Goal: Communication & Community: Answer question/provide support

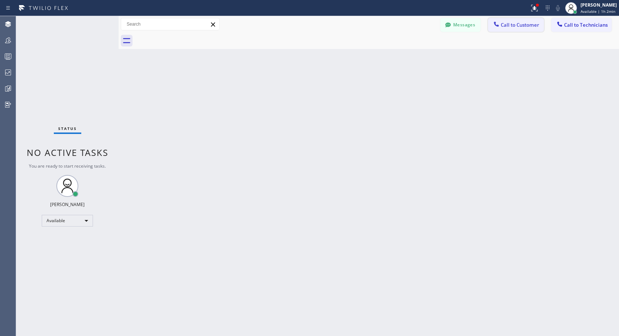
click at [520, 29] on button "Call to Customer" at bounding box center [516, 25] width 56 height 14
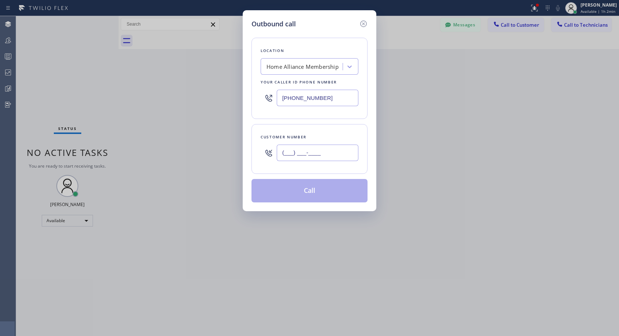
click at [312, 149] on input "(___) ___-____" at bounding box center [318, 153] width 82 height 16
paste input "470) 658-3406"
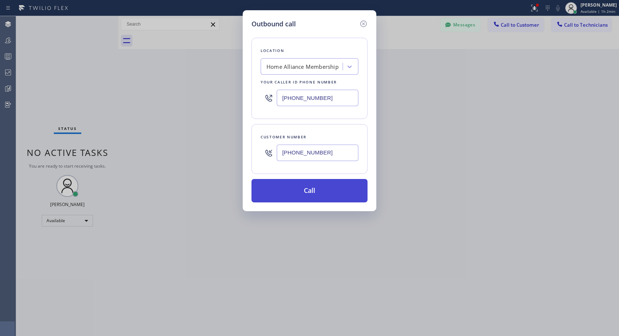
type input "[PHONE_NUMBER]"
click at [314, 190] on button "Call" at bounding box center [309, 190] width 116 height 23
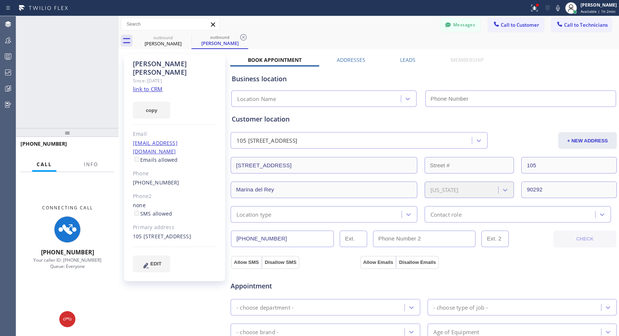
type input "[PHONE_NUMBER]"
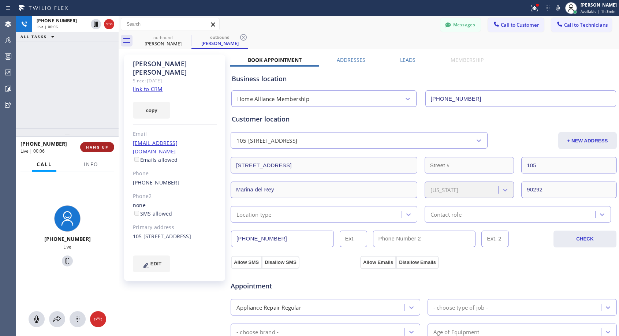
click at [106, 146] on span "HANG UP" at bounding box center [97, 147] width 22 height 5
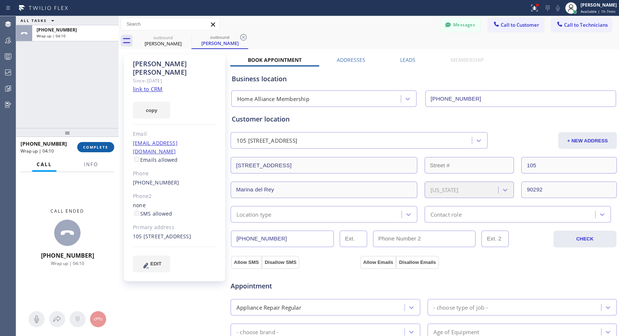
click at [100, 146] on span "COMPLETE" at bounding box center [95, 147] width 25 height 5
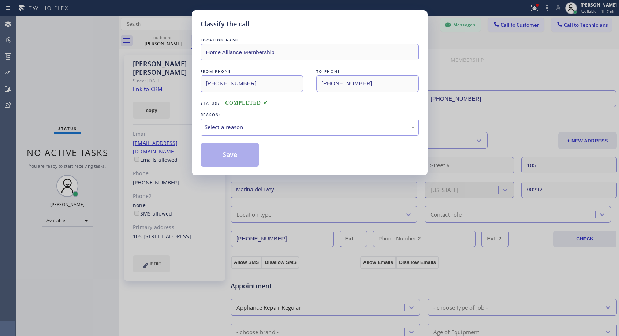
click at [217, 127] on div "Select a reason" at bounding box center [309, 127] width 210 height 8
click at [223, 157] on button "Save" at bounding box center [229, 154] width 59 height 23
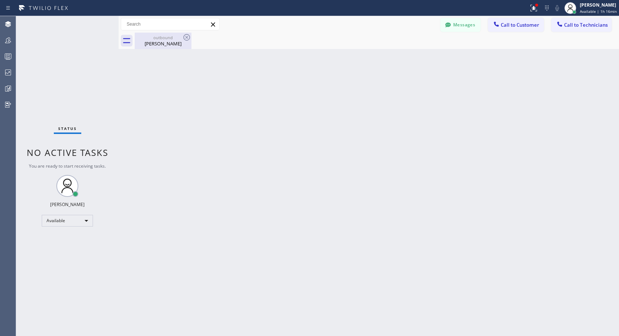
click at [168, 40] on div "[PERSON_NAME]" at bounding box center [162, 43] width 55 height 7
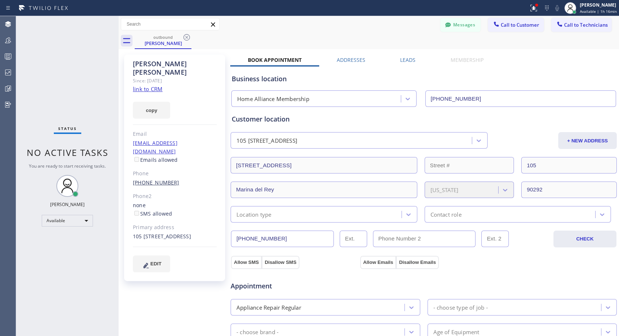
click at [156, 179] on link "[PHONE_NUMBER]" at bounding box center [156, 182] width 46 height 7
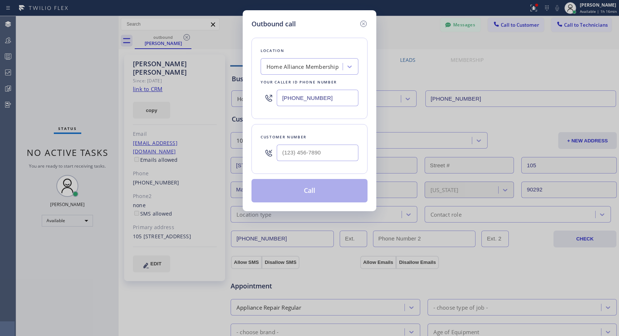
type input "[PHONE_NUMBER]"
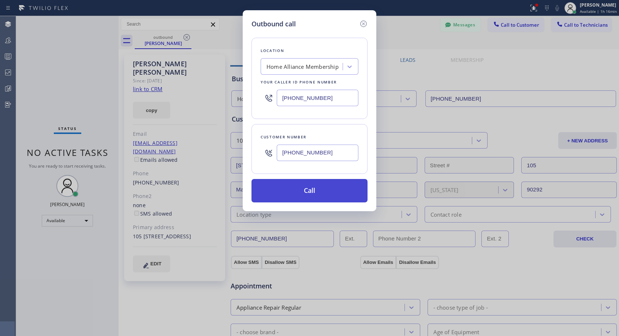
click at [310, 196] on button "Call" at bounding box center [309, 190] width 116 height 23
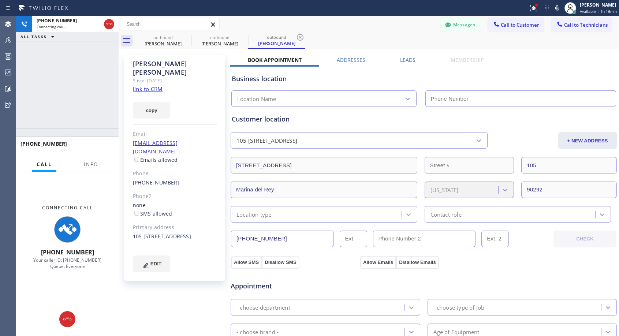
type input "[PHONE_NUMBER]"
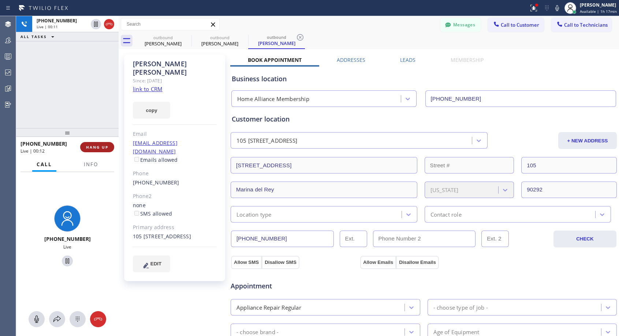
click at [100, 147] on span "HANG UP" at bounding box center [97, 147] width 22 height 5
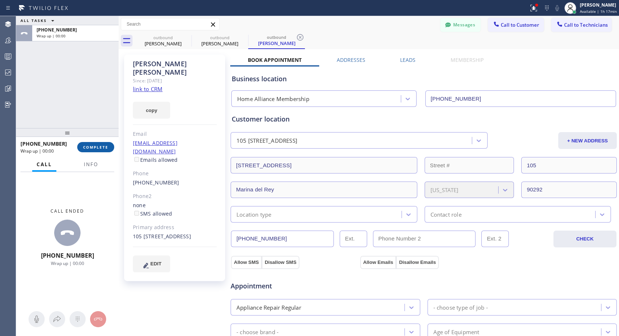
click at [100, 147] on span "COMPLETE" at bounding box center [95, 147] width 25 height 5
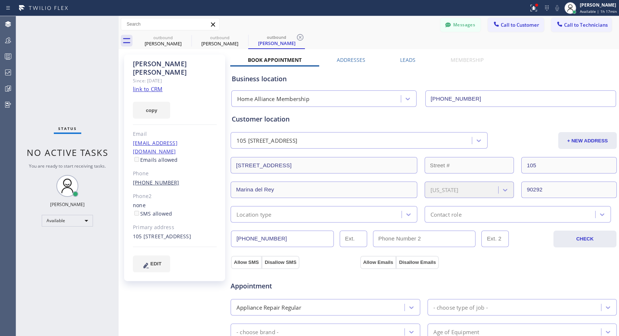
click at [141, 179] on link "[PHONE_NUMBER]" at bounding box center [156, 182] width 46 height 7
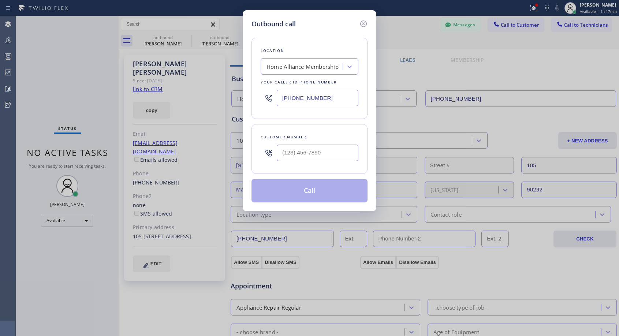
type input "[PHONE_NUMBER]"
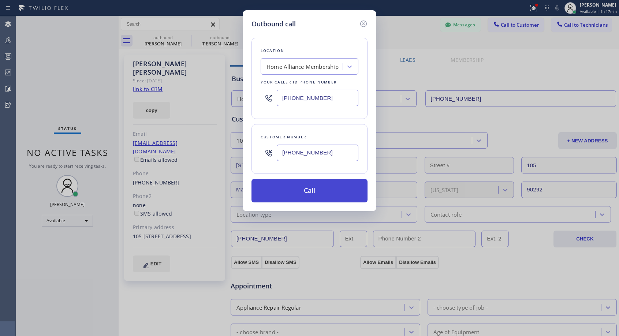
click at [297, 193] on button "Call" at bounding box center [309, 190] width 116 height 23
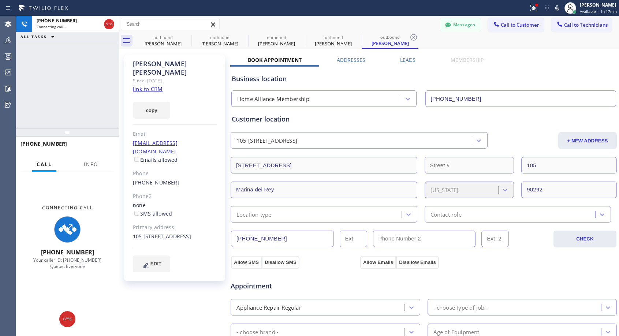
type input "[PHONE_NUMBER]"
click at [109, 23] on icon at bounding box center [109, 24] width 9 height 9
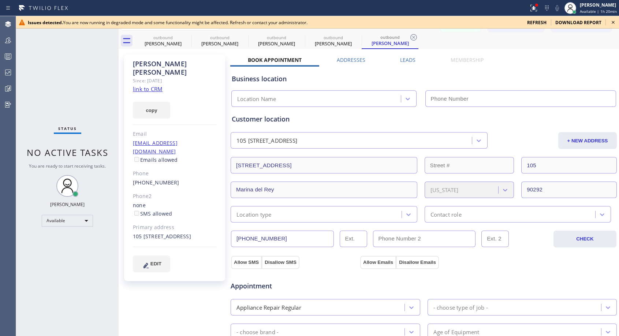
type input "[PHONE_NUMBER]"
click at [163, 179] on link "[PHONE_NUMBER]" at bounding box center [156, 182] width 46 height 7
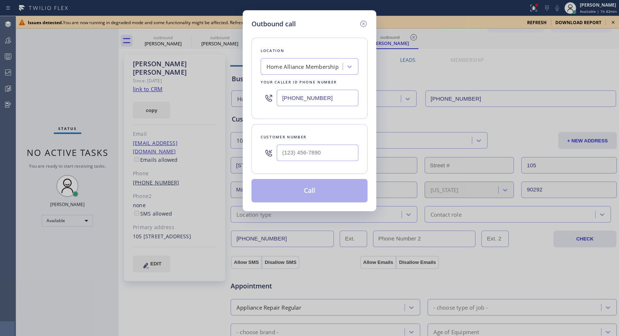
type input "[PHONE_NUMBER]"
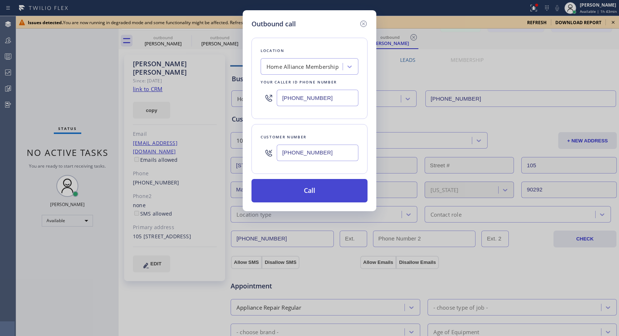
click at [288, 187] on button "Call" at bounding box center [309, 190] width 116 height 23
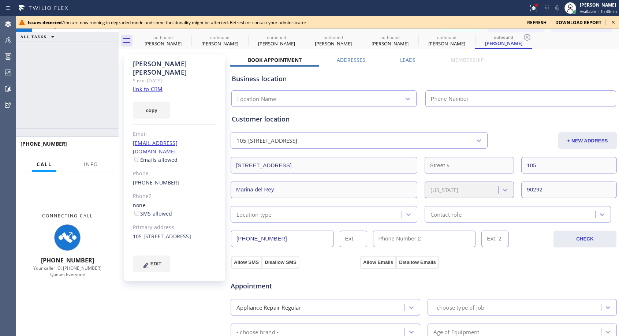
click at [611, 21] on icon at bounding box center [612, 22] width 9 height 9
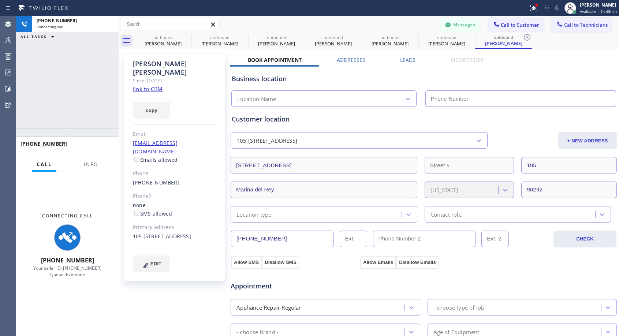
type input "[PHONE_NUMBER]"
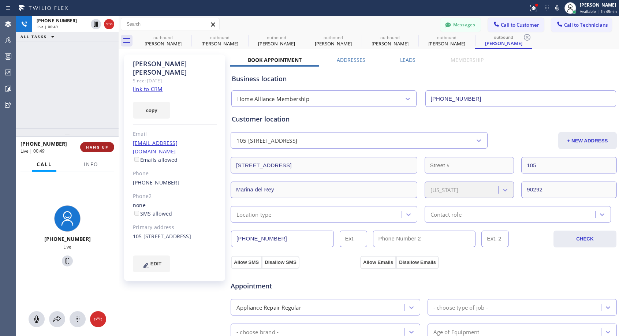
click at [105, 146] on span "HANG UP" at bounding box center [97, 147] width 22 height 5
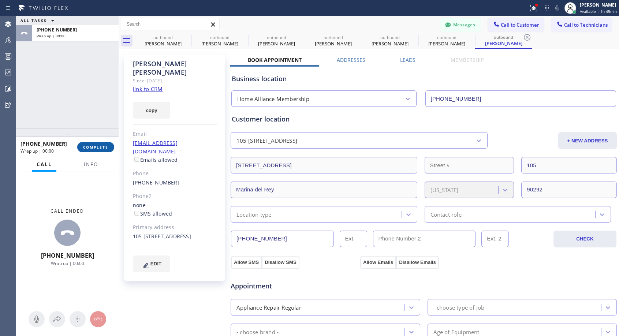
click at [105, 146] on span "COMPLETE" at bounding box center [95, 147] width 25 height 5
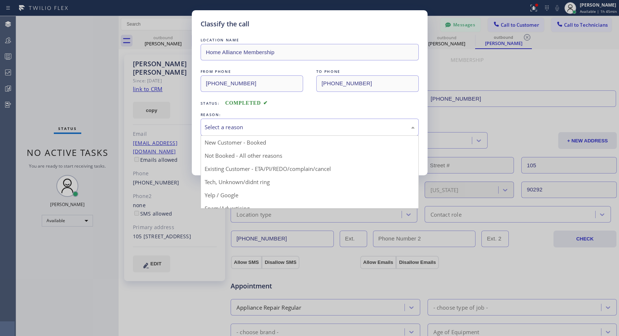
click at [345, 130] on div "Select a reason" at bounding box center [309, 127] width 210 height 8
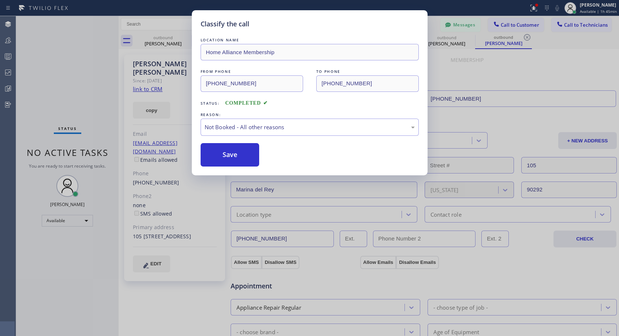
click at [231, 153] on button "Save" at bounding box center [229, 154] width 59 height 23
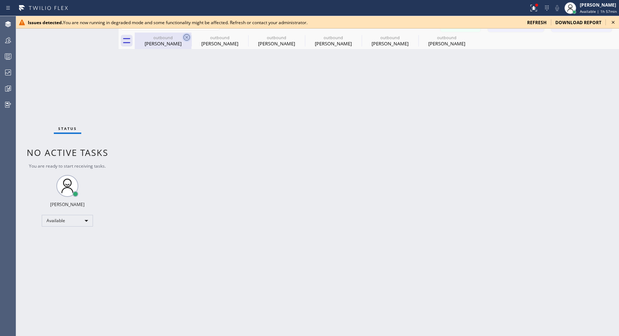
click at [184, 37] on icon at bounding box center [186, 37] width 9 height 9
click at [0, 0] on icon at bounding box center [0, 0] width 0 height 0
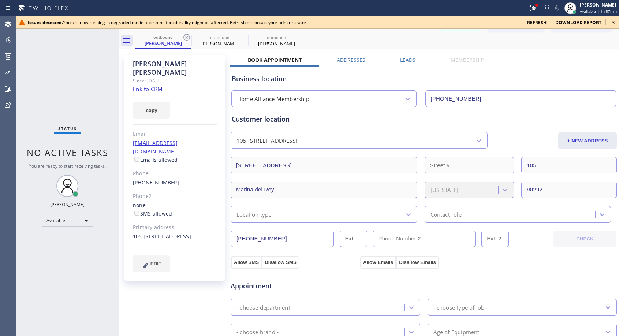
click at [184, 37] on icon at bounding box center [186, 37] width 9 height 9
click at [0, 0] on icon at bounding box center [0, 0] width 0 height 0
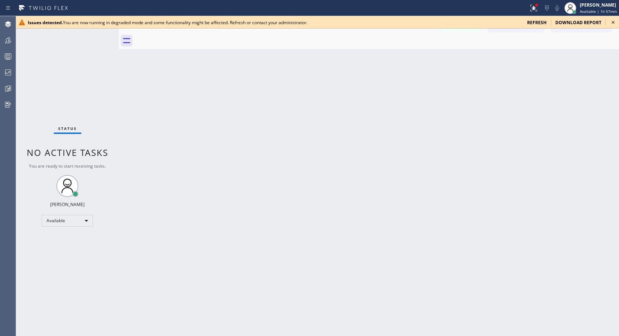
click at [184, 37] on div at bounding box center [377, 41] width 484 height 16
click at [615, 21] on icon at bounding box center [612, 22] width 9 height 9
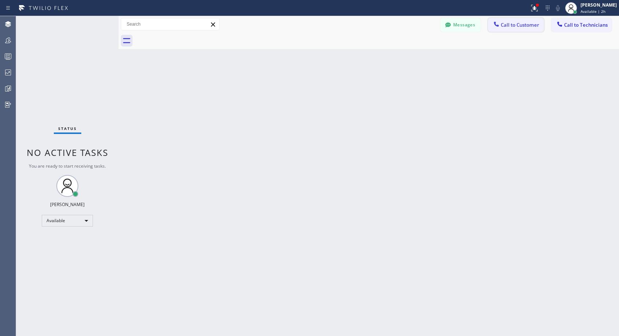
click at [517, 27] on span "Call to Customer" at bounding box center [519, 25] width 38 height 7
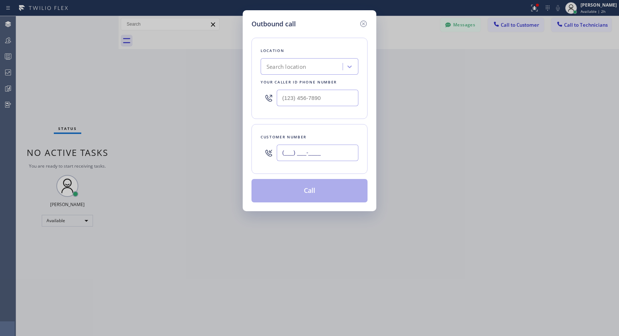
click at [312, 149] on input "(___) ___-____" at bounding box center [318, 153] width 82 height 16
paste input "310) 801-6712"
type input "[PHONE_NUMBER]"
click at [284, 98] on input "(___) ___-____" at bounding box center [318, 98] width 82 height 16
paste input "818) 614-5337"
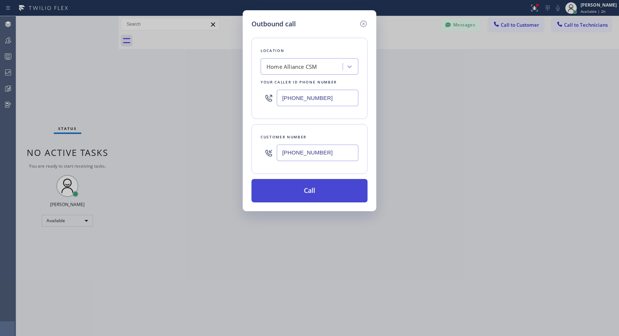
type input "[PHONE_NUMBER]"
click at [321, 190] on button "Call" at bounding box center [309, 190] width 116 height 23
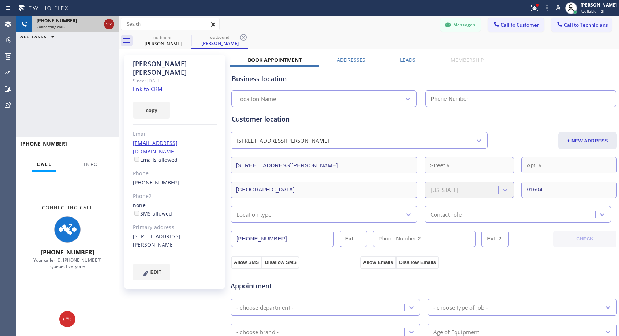
click at [107, 24] on icon at bounding box center [109, 24] width 9 height 9
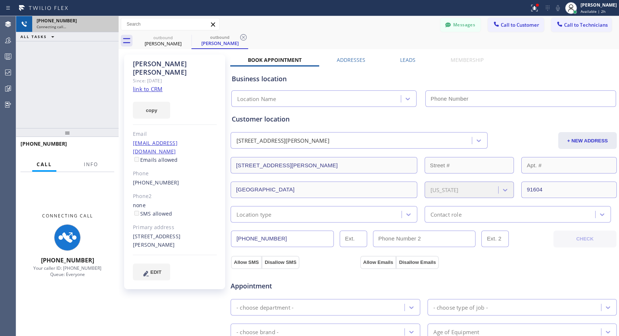
type input "[PHONE_NUMBER]"
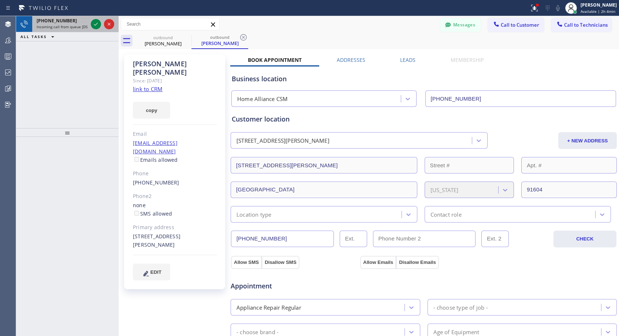
click at [66, 24] on div "[PHONE_NUMBER] Incoming call from queue [DSRs]" at bounding box center [60, 24] width 57 height 16
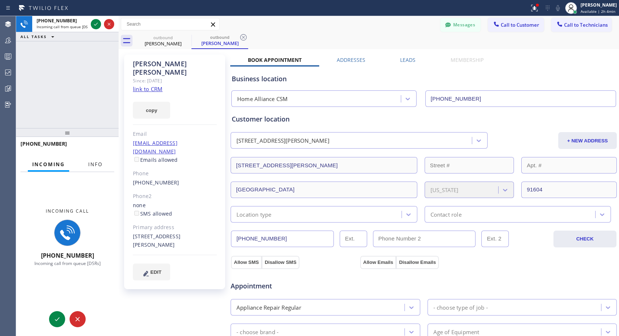
click at [93, 163] on span "Info" at bounding box center [95, 164] width 14 height 7
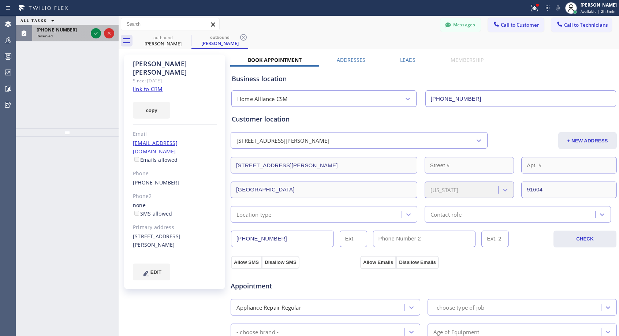
click at [64, 35] on div "Reserved" at bounding box center [62, 35] width 51 height 5
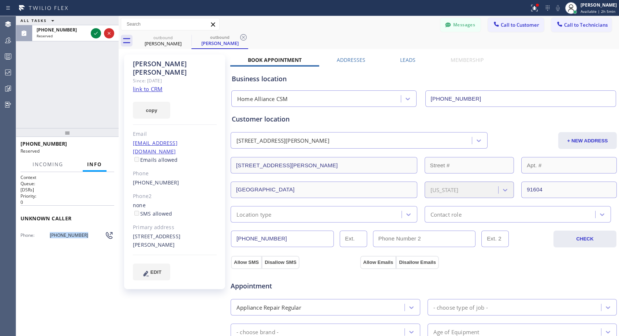
drag, startPoint x: 89, startPoint y: 233, endPoint x: 44, endPoint y: 234, distance: 44.6
click at [44, 234] on div "Phone: [PHONE_NUMBER]" at bounding box center [67, 235] width 94 height 9
copy div "[PHONE_NUMBER]"
click at [95, 31] on icon at bounding box center [95, 33] width 9 height 9
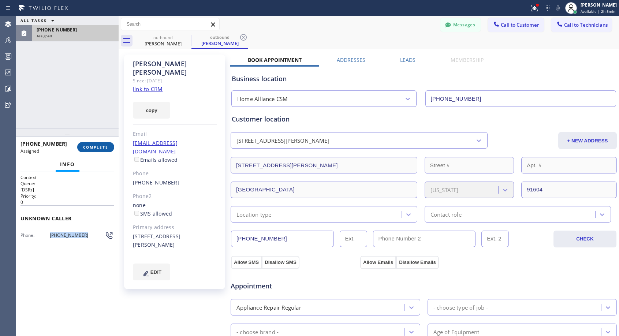
click at [98, 150] on button "COMPLETE" at bounding box center [95, 147] width 37 height 10
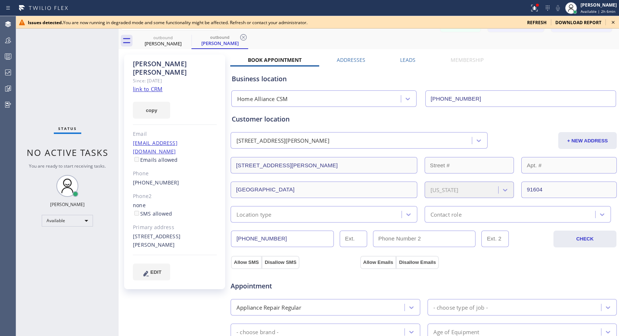
click at [614, 23] on icon at bounding box center [612, 22] width 9 height 9
click at [494, 45] on div "outbound [PERSON_NAME] outbound [PERSON_NAME]" at bounding box center [377, 41] width 484 height 16
click at [486, 33] on div "outbound [PERSON_NAME] outbound [PERSON_NAME]" at bounding box center [377, 41] width 484 height 16
click at [398, 41] on div "outbound [PERSON_NAME] outbound [PERSON_NAME]" at bounding box center [377, 41] width 484 height 16
click at [180, 179] on div "[PHONE_NUMBER]" at bounding box center [175, 183] width 84 height 8
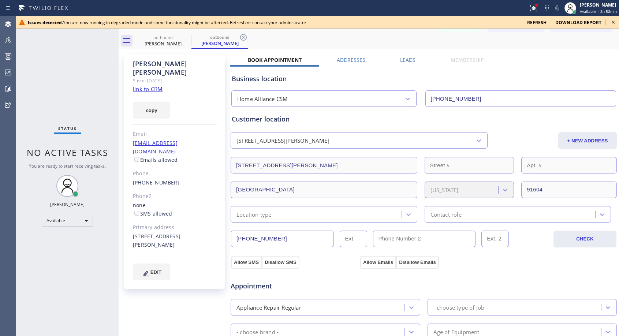
click at [180, 179] on div "[PHONE_NUMBER]" at bounding box center [175, 183] width 84 height 8
click at [163, 179] on link "[PHONE_NUMBER]" at bounding box center [156, 182] width 46 height 7
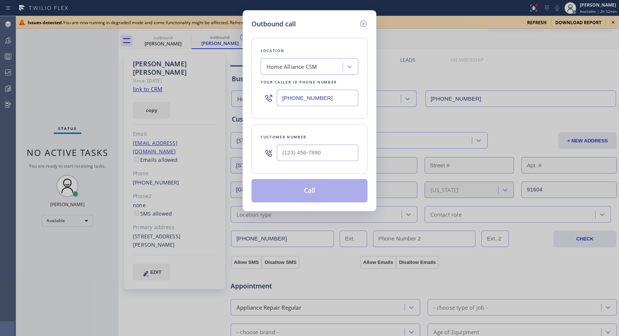
type input "[PHONE_NUMBER]"
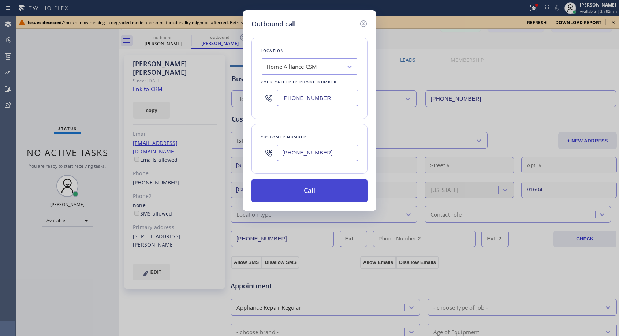
click at [305, 192] on button "Call" at bounding box center [309, 190] width 116 height 23
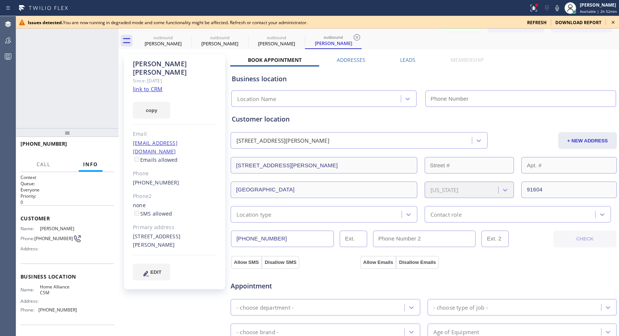
type input "[PHONE_NUMBER]"
click at [149, 179] on link "[PHONE_NUMBER]" at bounding box center [156, 182] width 46 height 7
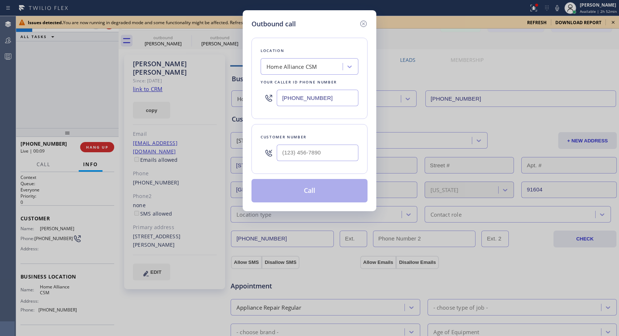
type input "[PHONE_NUMBER]"
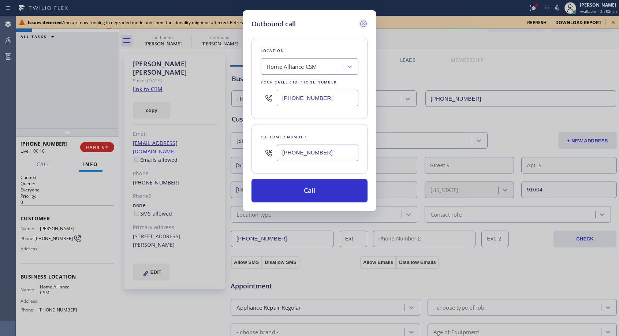
click at [363, 24] on icon at bounding box center [363, 23] width 7 height 7
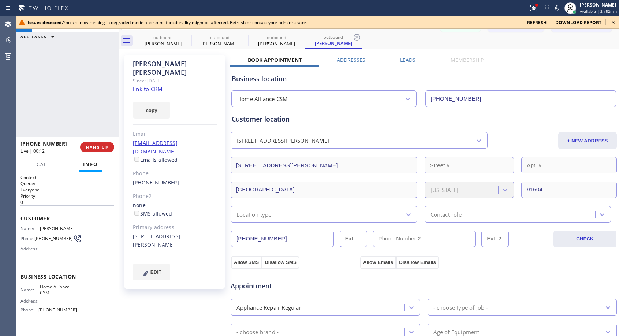
click at [160, 85] on link "link to CRM" at bounding box center [148, 88] width 30 height 7
click at [106, 148] on span "HANG UP" at bounding box center [97, 147] width 22 height 5
click at [106, 148] on span "COMPLETE" at bounding box center [95, 147] width 25 height 5
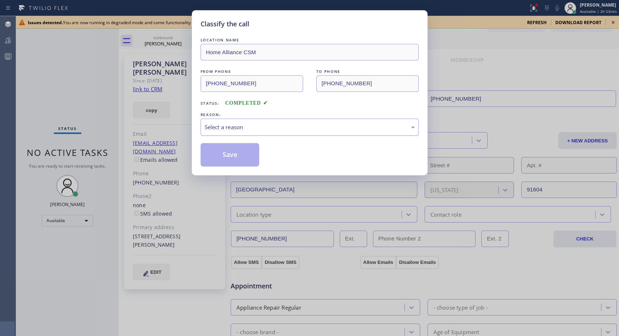
click at [322, 126] on div "Select a reason" at bounding box center [309, 127] width 210 height 8
drag, startPoint x: 237, startPoint y: 152, endPoint x: 233, endPoint y: 175, distance: 23.3
click at [237, 153] on button "Save" at bounding box center [229, 154] width 59 height 23
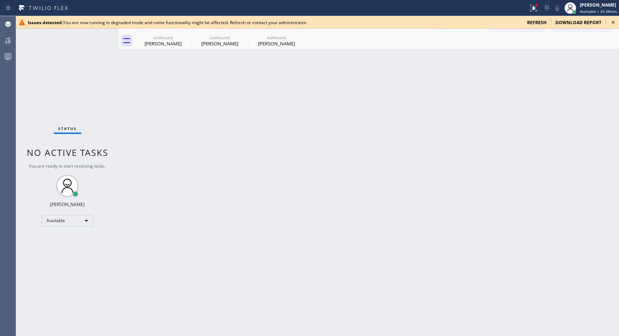
click at [613, 22] on icon at bounding box center [612, 22] width 3 height 3
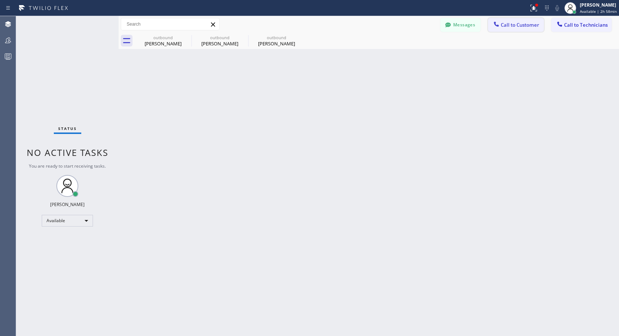
click at [528, 26] on span "Call to Customer" at bounding box center [519, 25] width 38 height 7
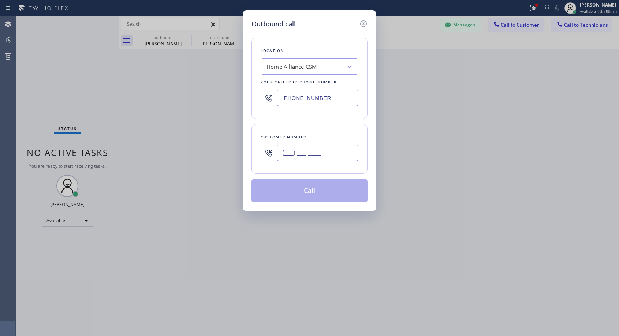
click at [312, 158] on input "(___) ___-____" at bounding box center [318, 153] width 82 height 16
paste input "574) 210-8076"
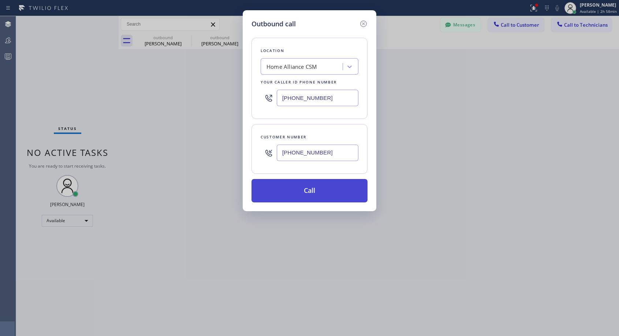
type input "[PHONE_NUMBER]"
click at [309, 190] on button "Call" at bounding box center [309, 190] width 116 height 23
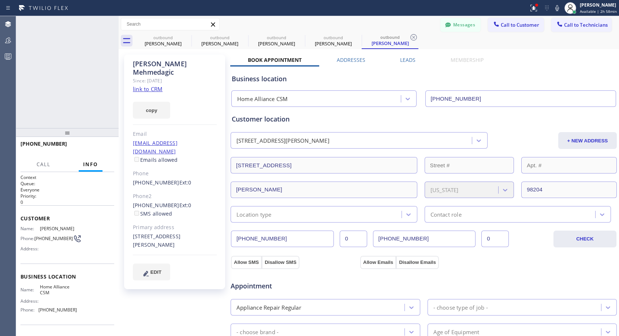
type input "[PHONE_NUMBER]"
click at [100, 146] on span "HANG UP" at bounding box center [97, 147] width 22 height 5
click at [93, 147] on span "COMPLETE" at bounding box center [95, 147] width 25 height 5
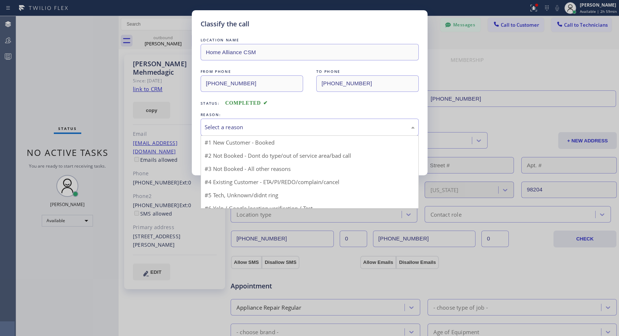
click at [270, 130] on div "Select a reason" at bounding box center [309, 127] width 210 height 8
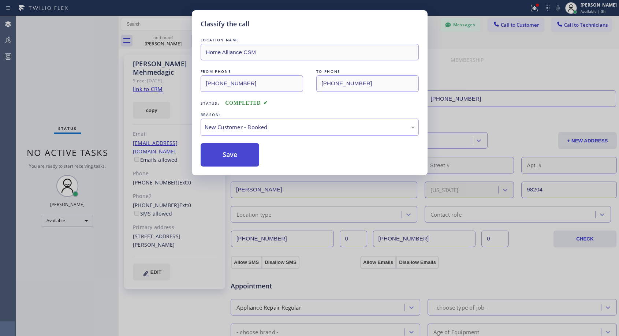
click at [236, 152] on button "Save" at bounding box center [229, 154] width 59 height 23
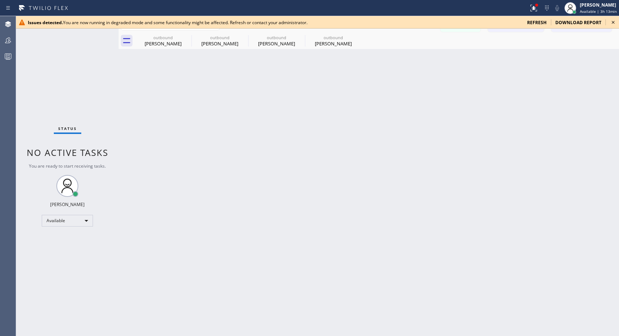
drag, startPoint x: 224, startPoint y: 251, endPoint x: 163, endPoint y: 238, distance: 61.9
click at [224, 251] on div "Back to Dashboard Change Sender ID Customers Technicians NH [PERSON_NAME] [DATE…" at bounding box center [369, 176] width 500 height 320
click at [614, 19] on icon at bounding box center [612, 22] width 9 height 9
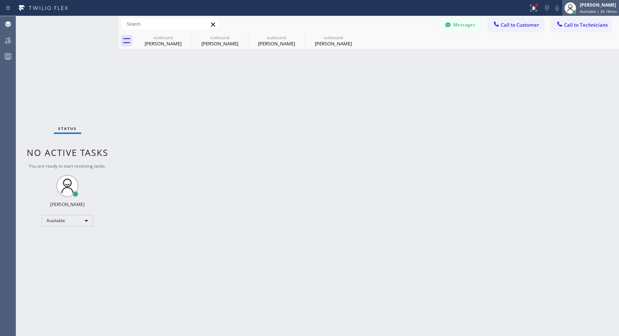
click at [580, 8] on div "[PERSON_NAME] Available | 3h 18min" at bounding box center [598, 7] width 41 height 13
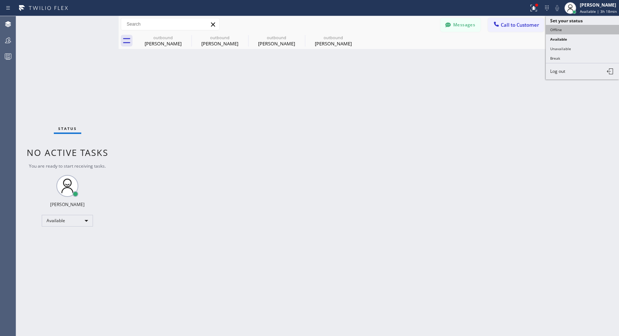
click at [565, 30] on button "Offline" at bounding box center [581, 30] width 73 height 10
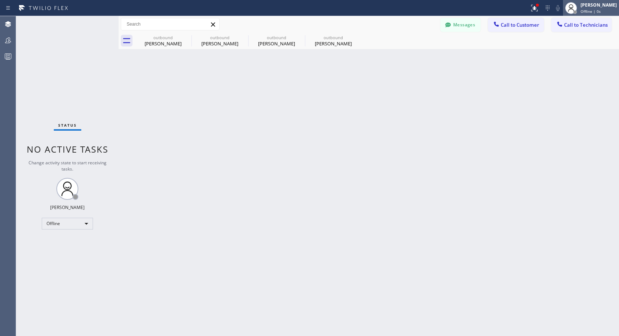
click at [596, 7] on div "[PERSON_NAME]" at bounding box center [598, 5] width 36 height 6
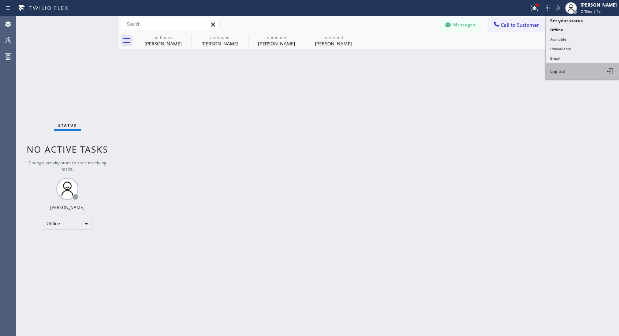
click at [560, 70] on span "Log out" at bounding box center [557, 71] width 15 height 6
